Goal: Information Seeking & Learning: Learn about a topic

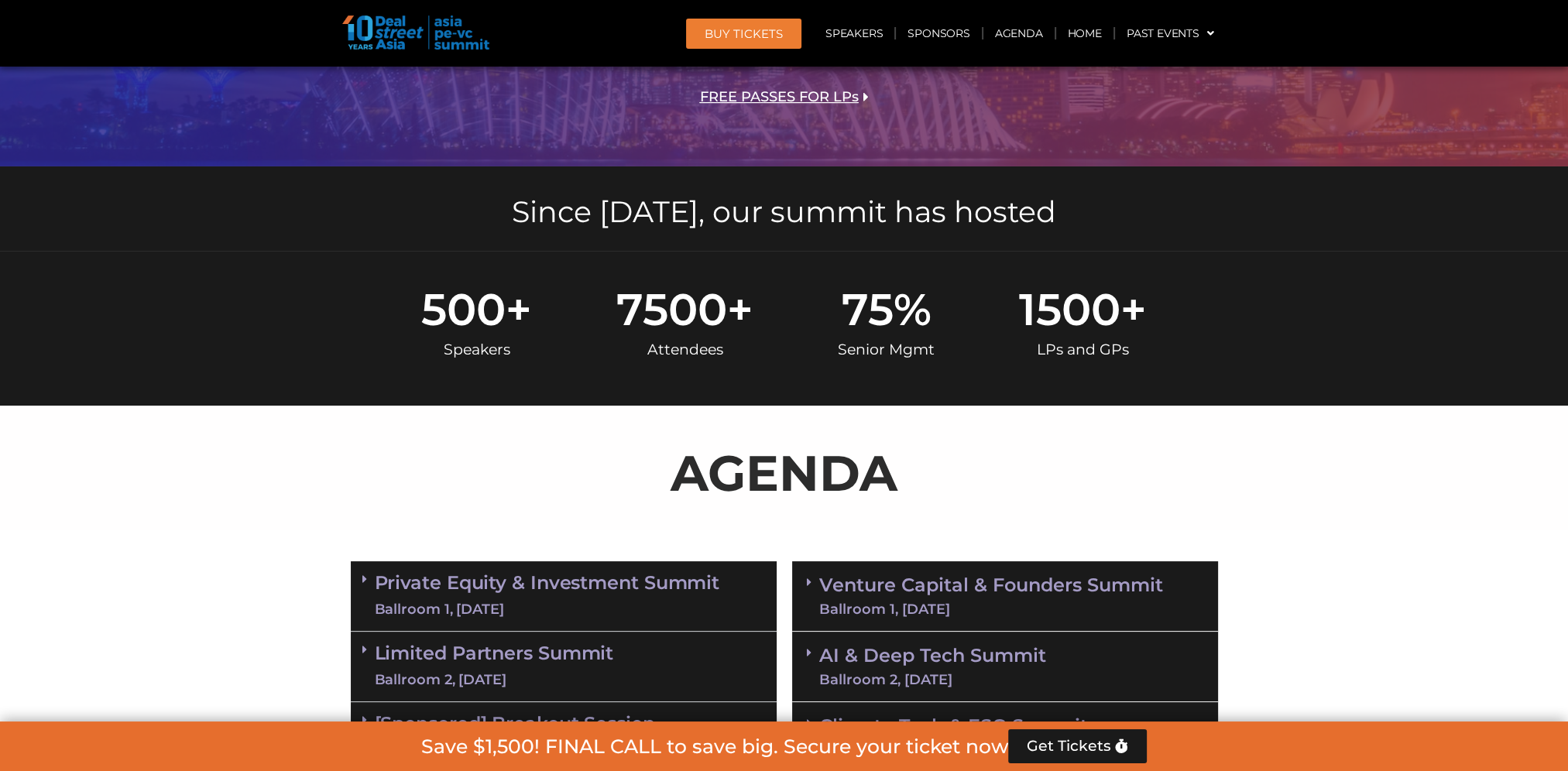
scroll to position [542, 0]
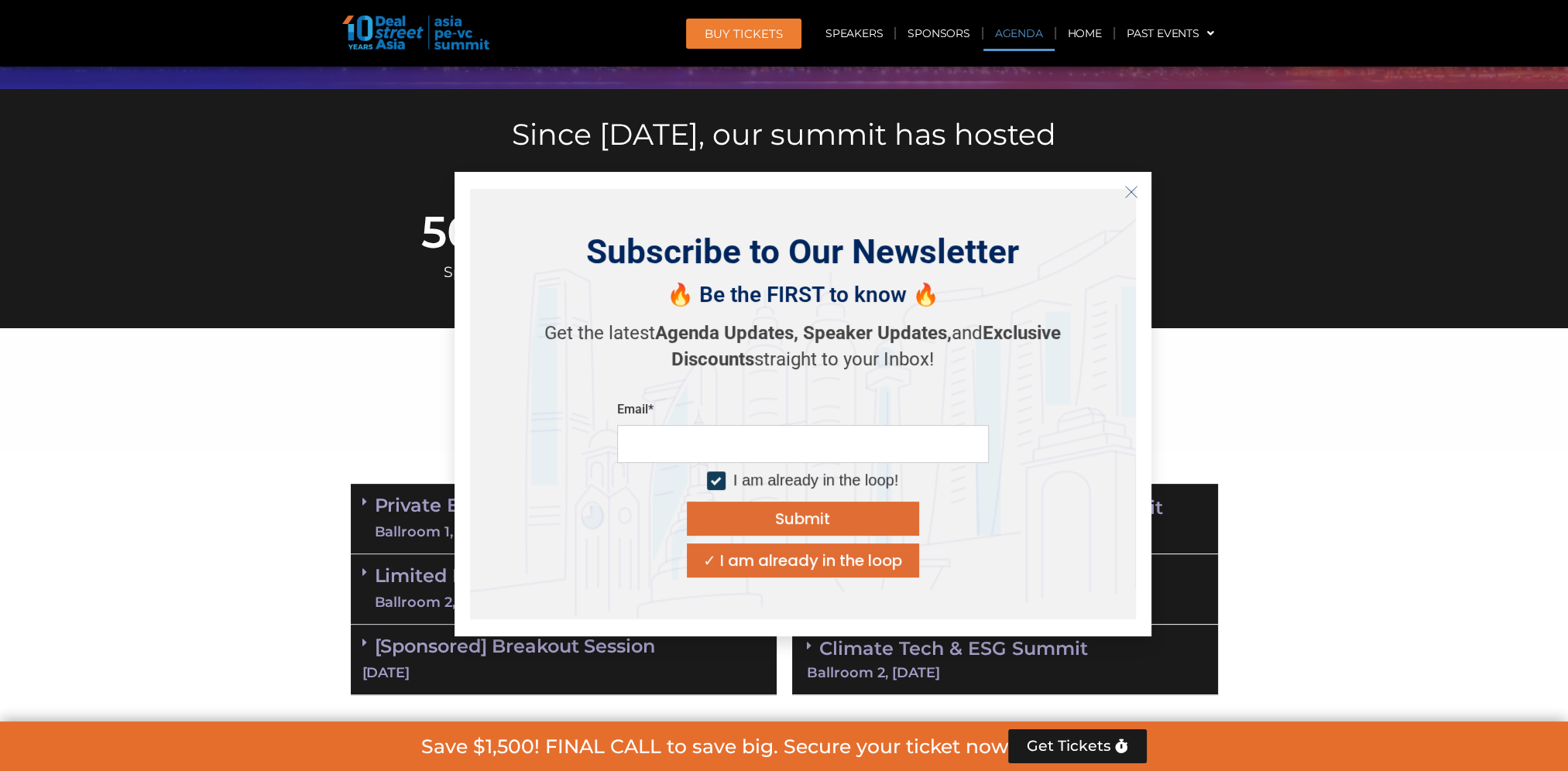
click at [1137, 190] on icon "Close" at bounding box center [1130, 191] width 14 height 14
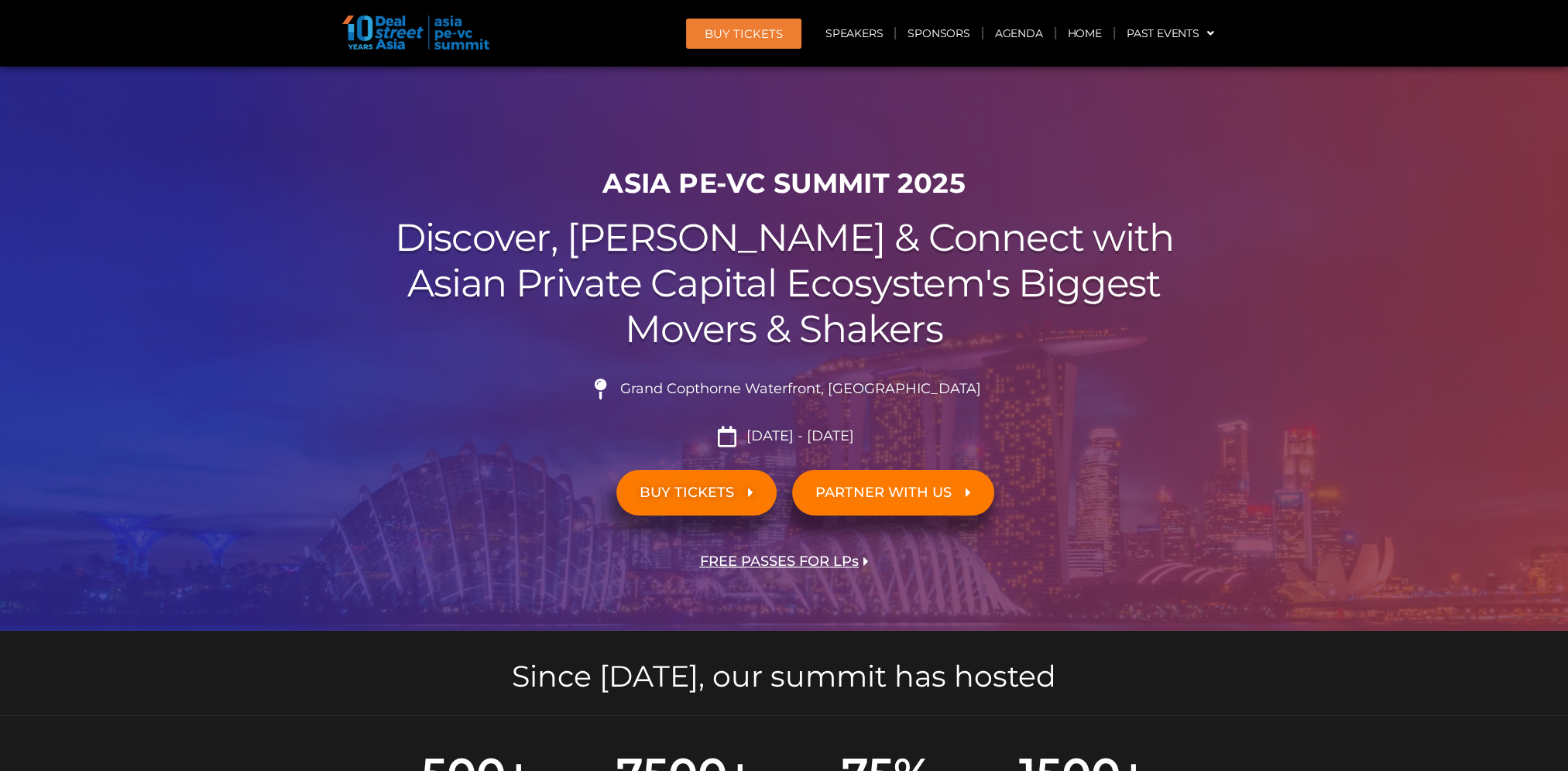
scroll to position [232, 0]
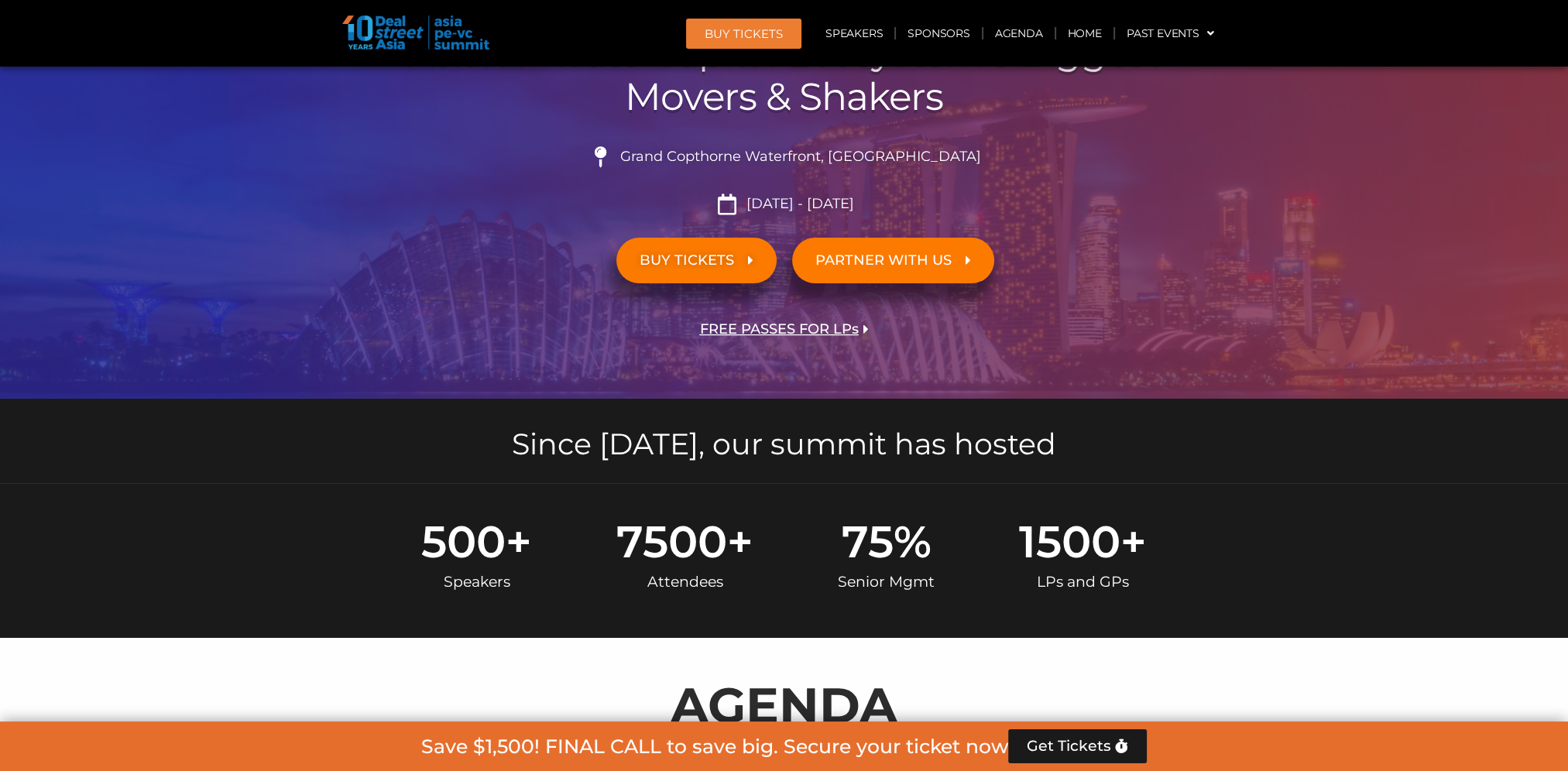
click at [957, 504] on div "500 + Speakers 7500 + Attendees 75 % Senior Mgmt 1500 + LPs and GPs" at bounding box center [784, 560] width 883 height 154
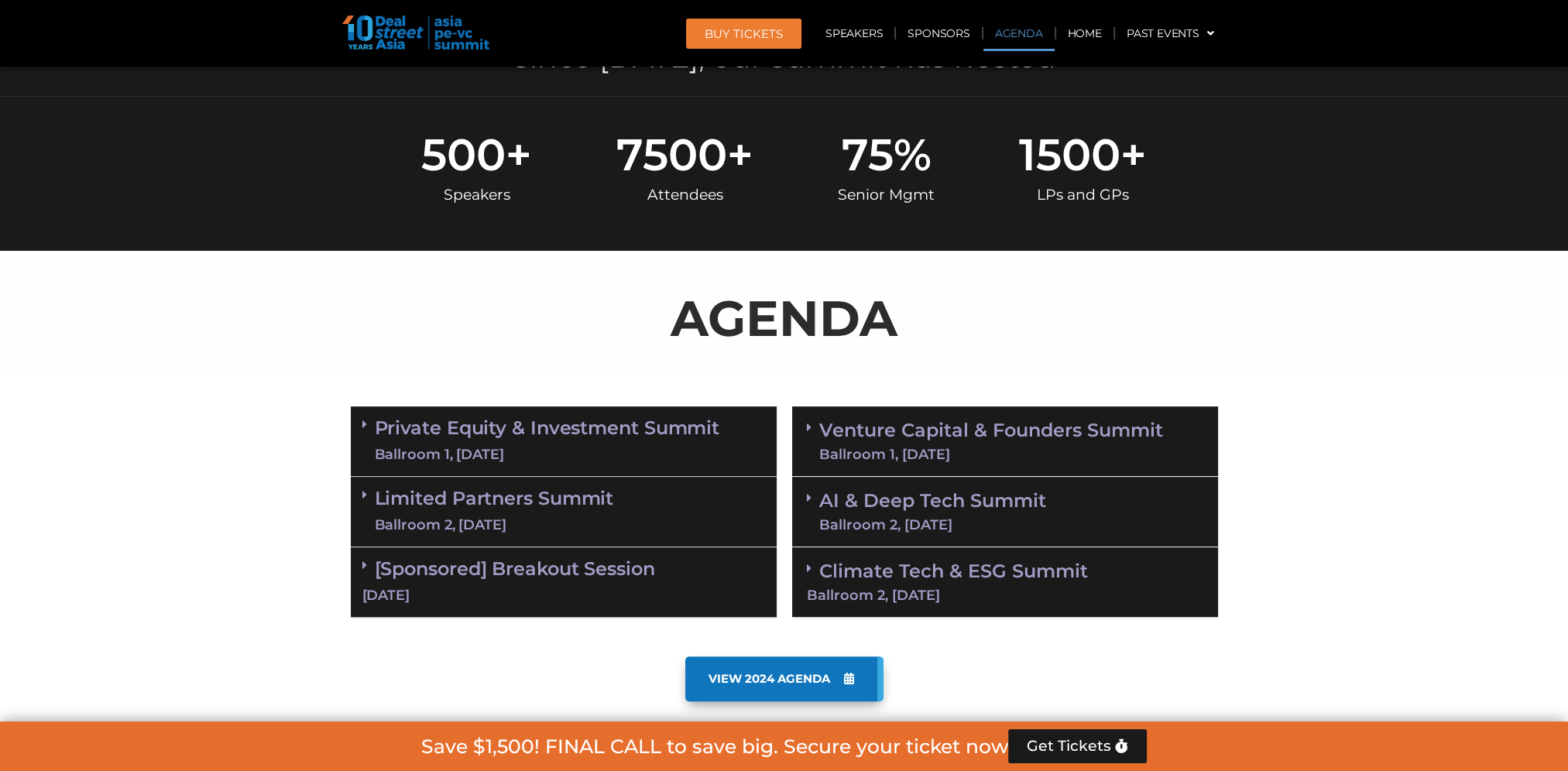
scroll to position [697, 0]
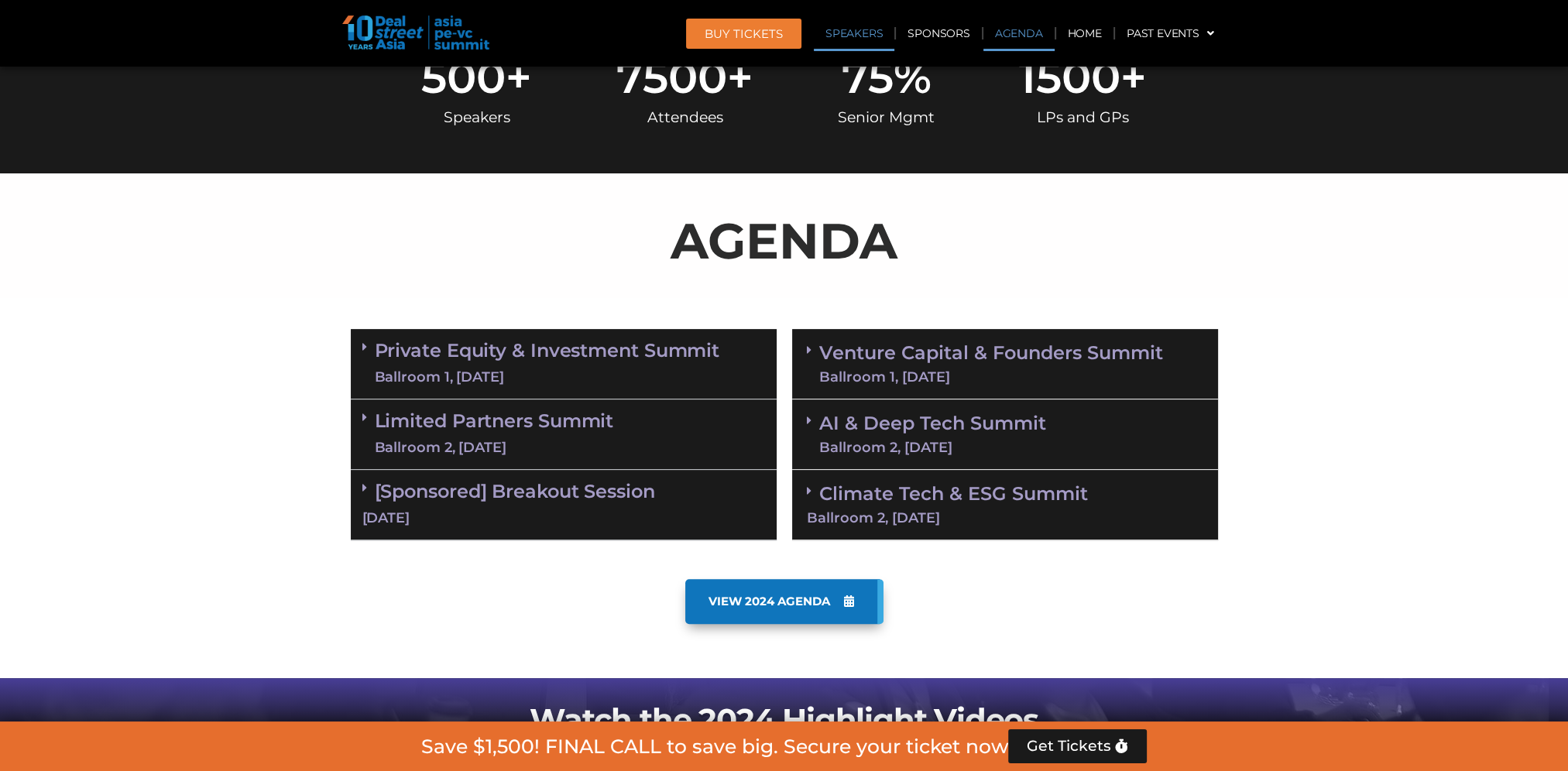
click at [861, 42] on link "Speakers" at bounding box center [853, 33] width 80 height 35
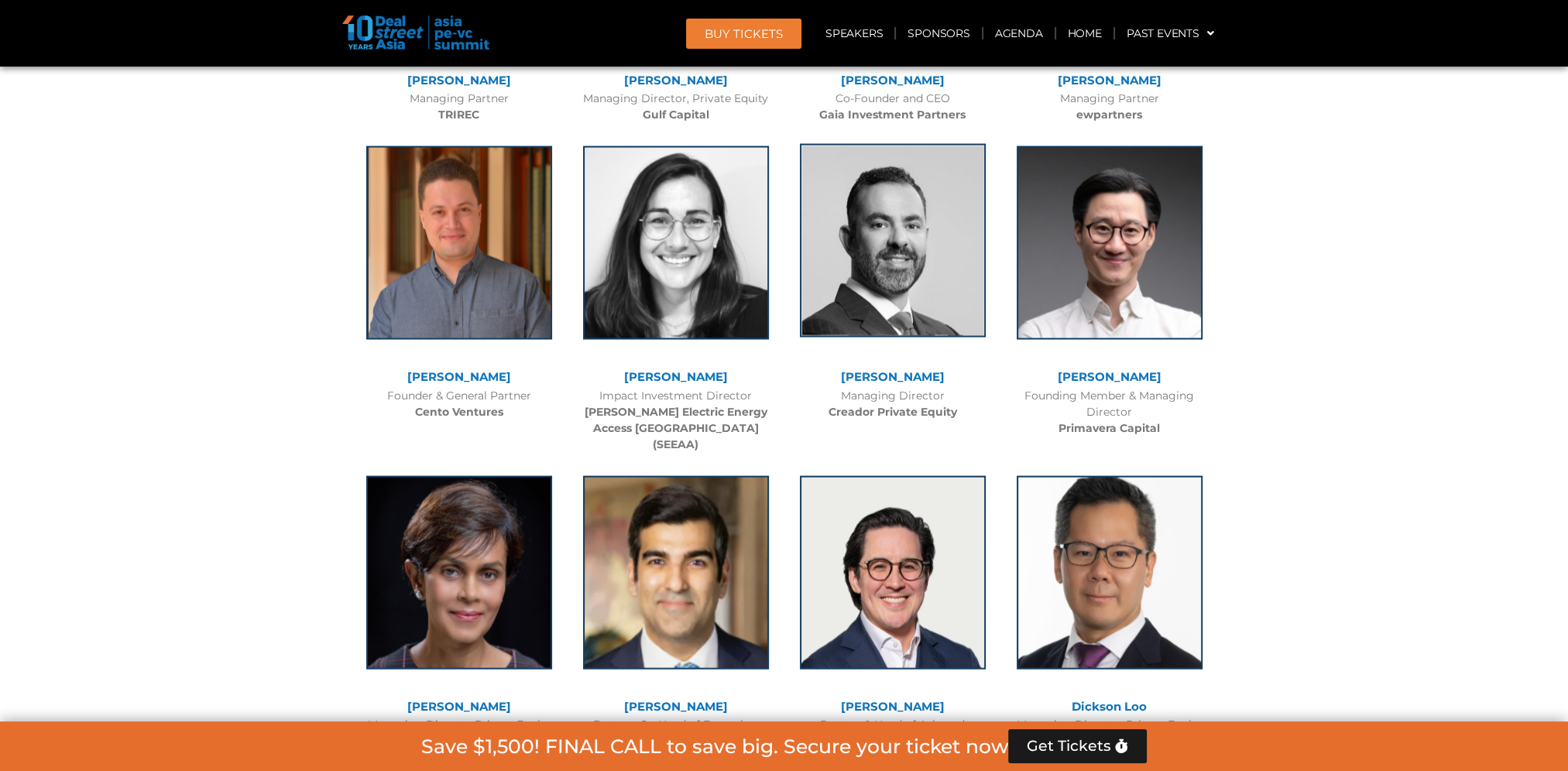
scroll to position [3769, 0]
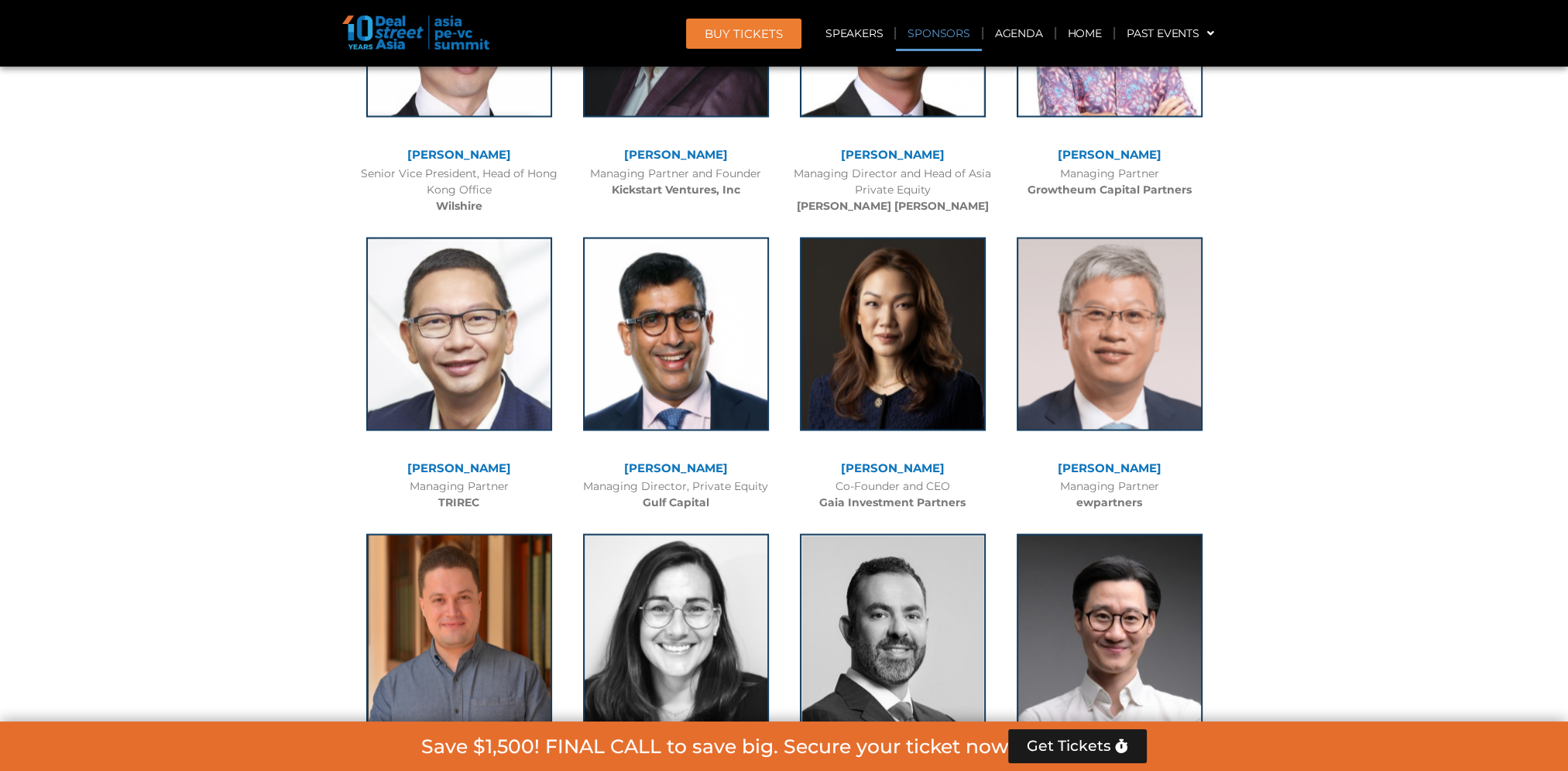
click at [926, 33] on link "Sponsors" at bounding box center [938, 33] width 85 height 35
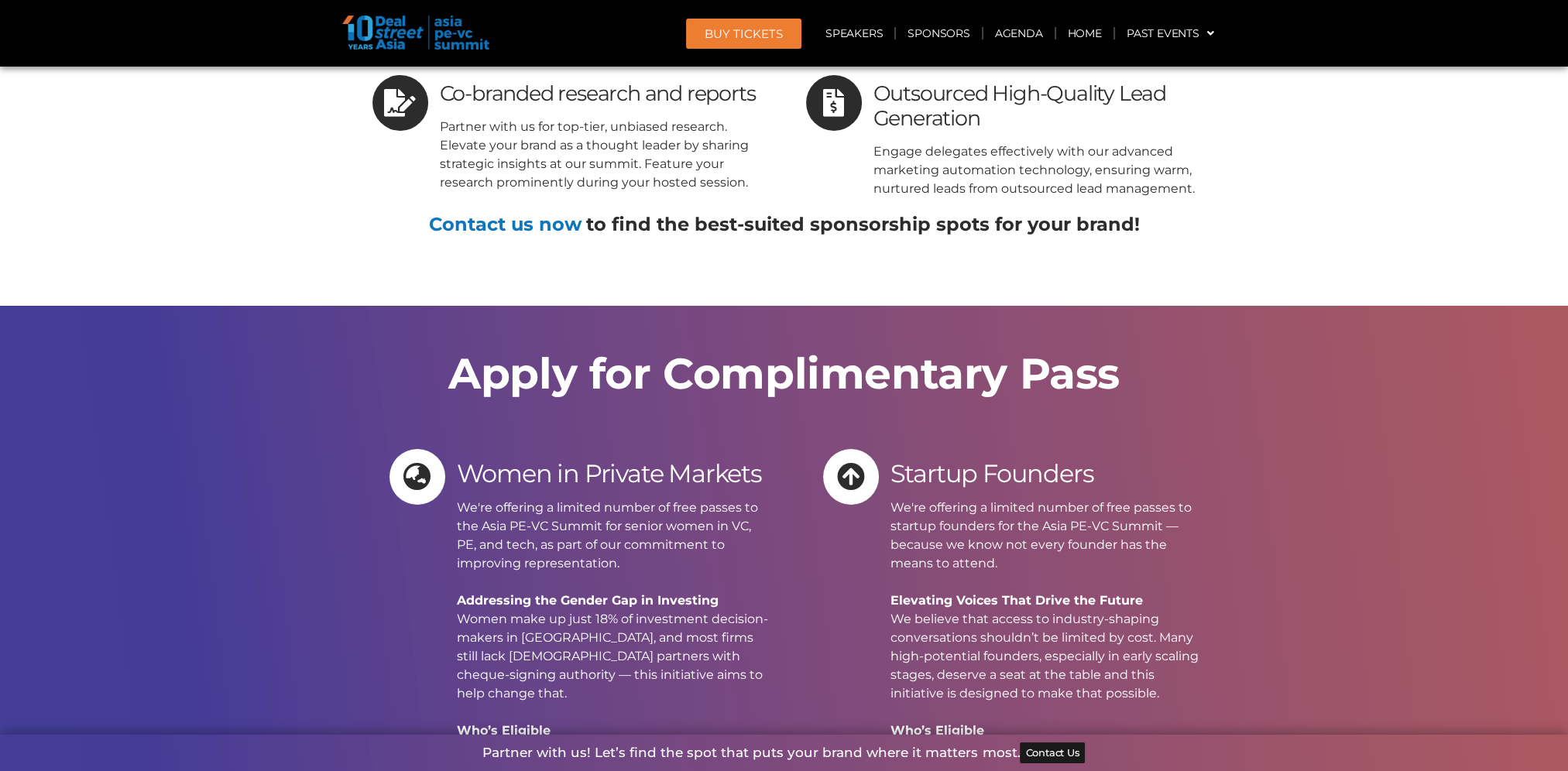
scroll to position [14434, 0]
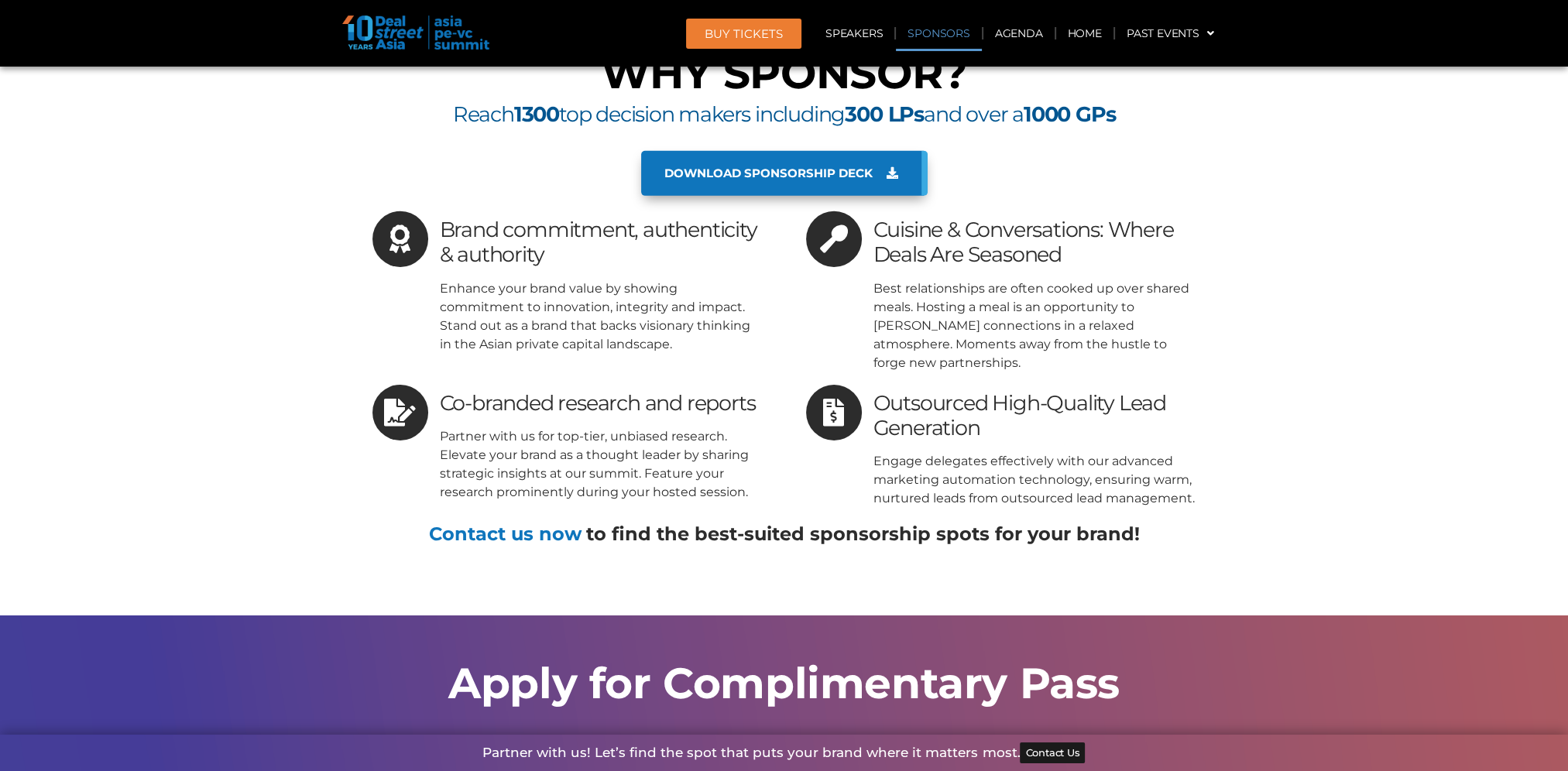
click at [924, 32] on link "Sponsors" at bounding box center [938, 33] width 85 height 35
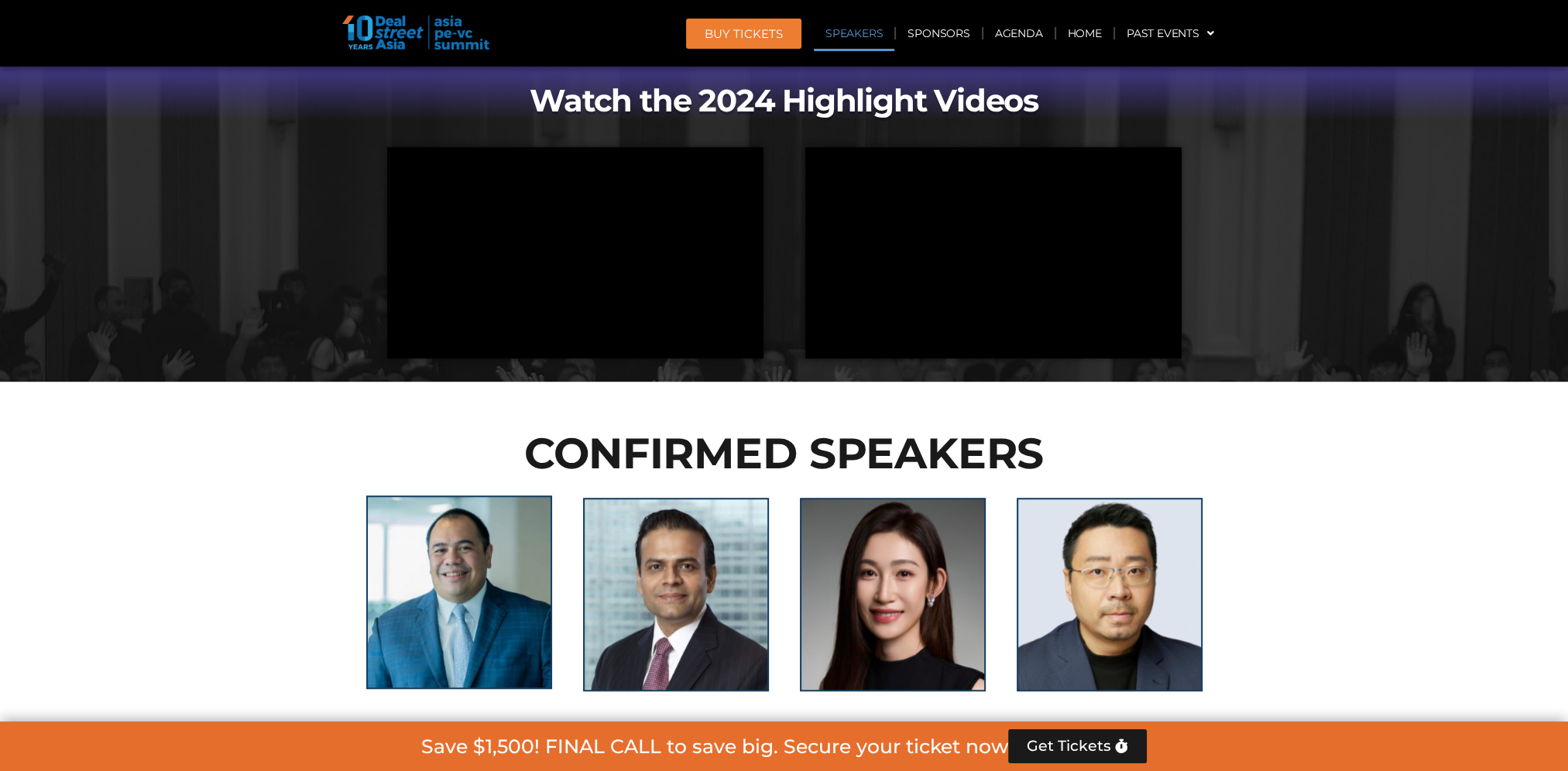
scroll to position [1394, 0]
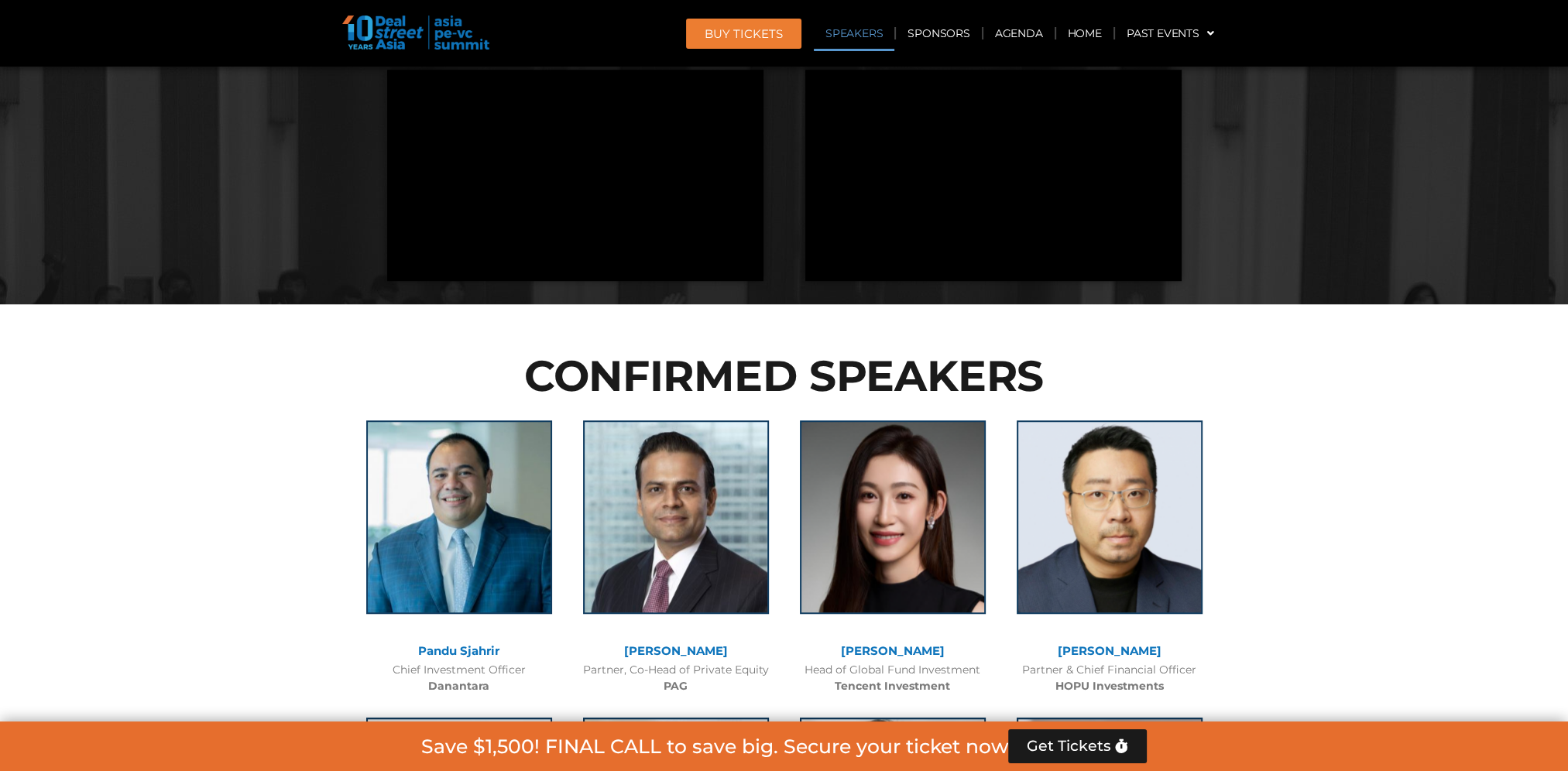
click at [914, 377] on h2 "CONFIRMED SPEAKERS" at bounding box center [784, 376] width 867 height 42
drag, startPoint x: 814, startPoint y: 370, endPoint x: 1088, endPoint y: 380, distance: 274.2
click at [1088, 380] on h2 "CONFIRMED SPEAKERS" at bounding box center [784, 376] width 867 height 42
drag, startPoint x: 1088, startPoint y: 380, endPoint x: 1020, endPoint y: 372, distance: 68.5
click at [1020, 372] on h2 "CONFIRMED SPEAKERS" at bounding box center [784, 376] width 867 height 42
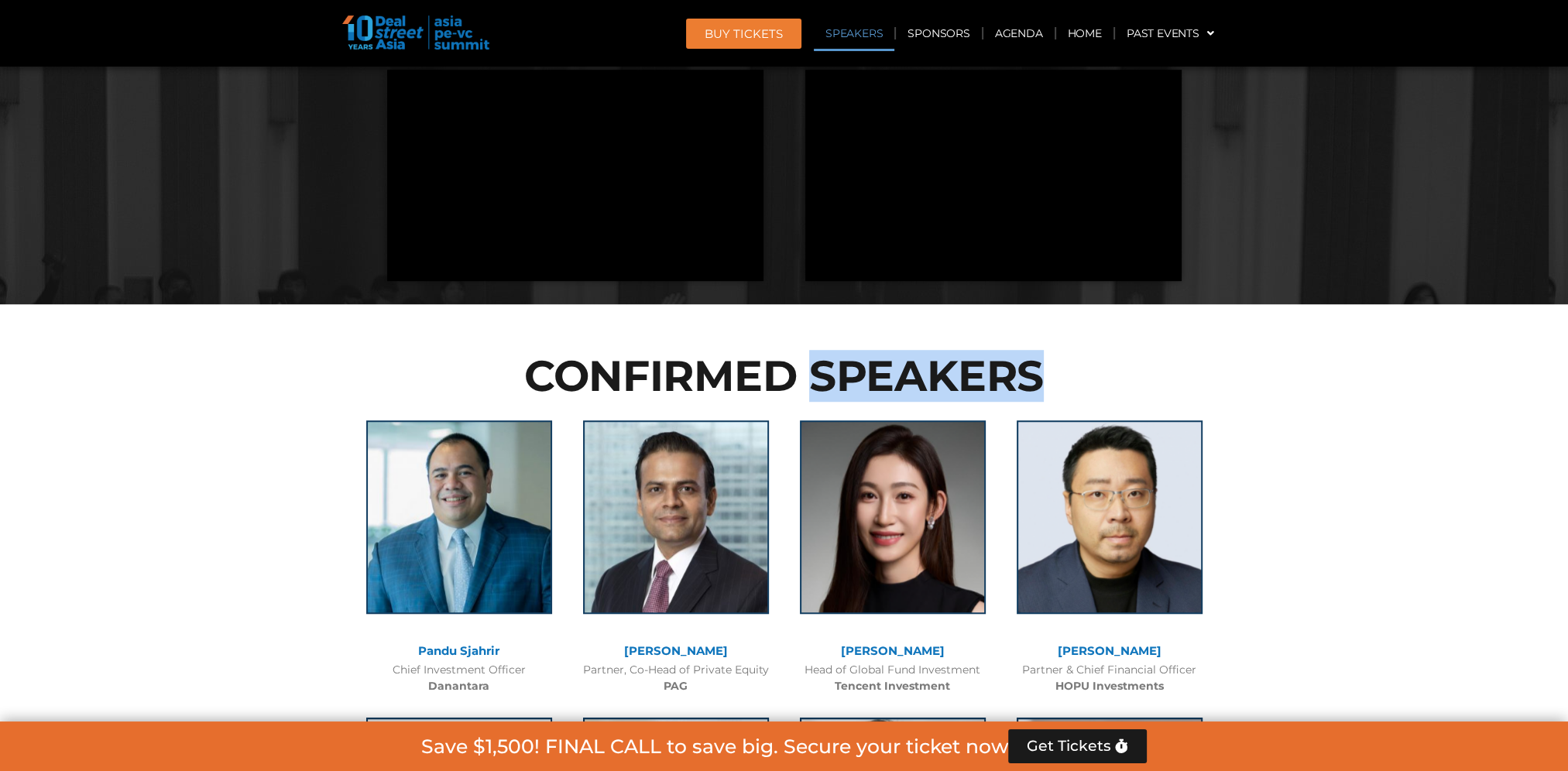
click at [1041, 375] on h2 "CONFIRMED SPEAKERS" at bounding box center [784, 376] width 867 height 42
drag, startPoint x: 1062, startPoint y: 377, endPoint x: 814, endPoint y: 376, distance: 248.0
click at [814, 376] on h2 "CONFIRMED SPEAKERS" at bounding box center [784, 376] width 867 height 42
drag, startPoint x: 814, startPoint y: 376, endPoint x: 890, endPoint y: 380, distance: 76.1
click at [890, 380] on h2 "CONFIRMED SPEAKERS" at bounding box center [784, 376] width 867 height 42
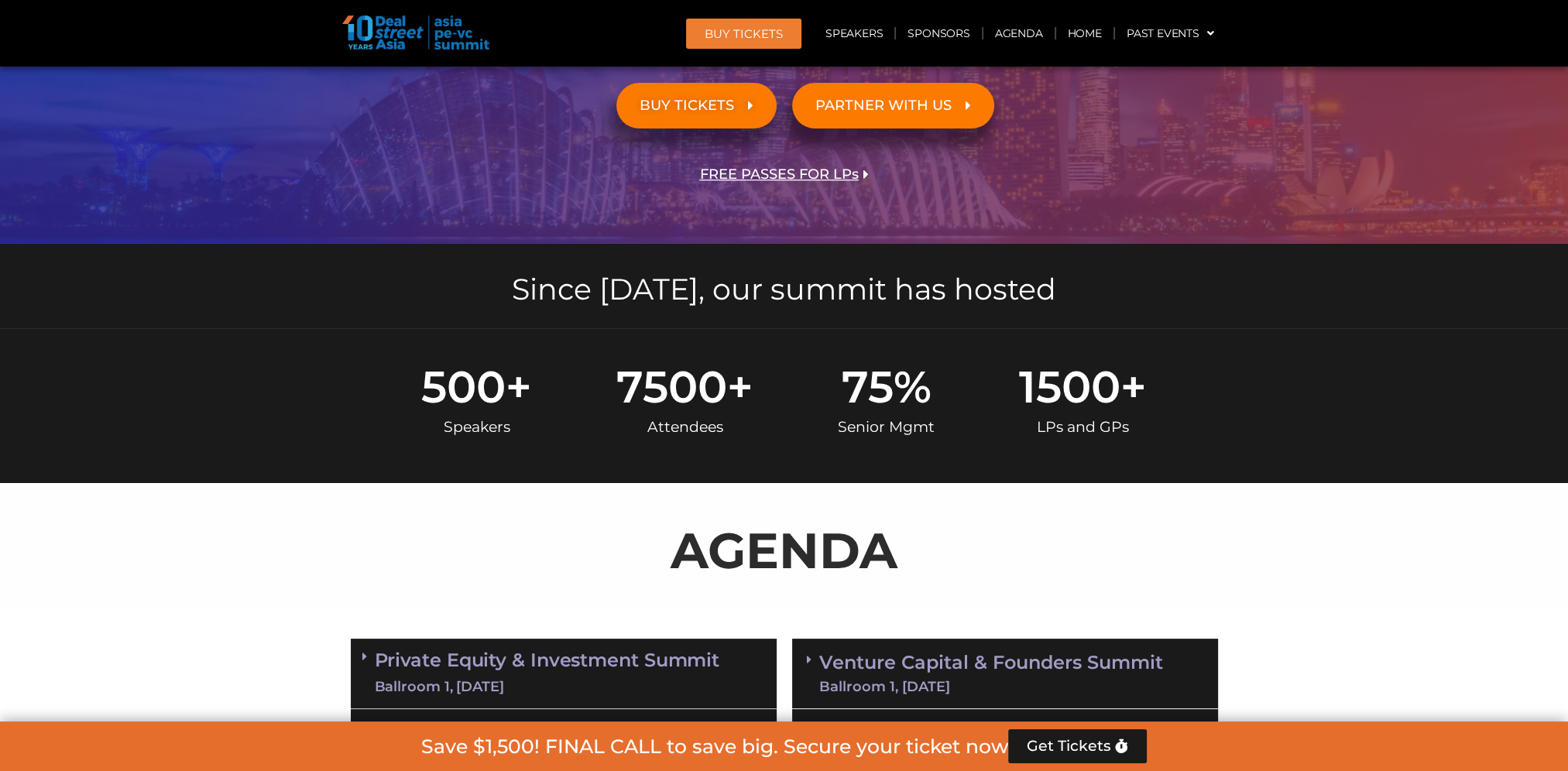
scroll to position [0, 0]
